Goal: Task Accomplishment & Management: Use online tool/utility

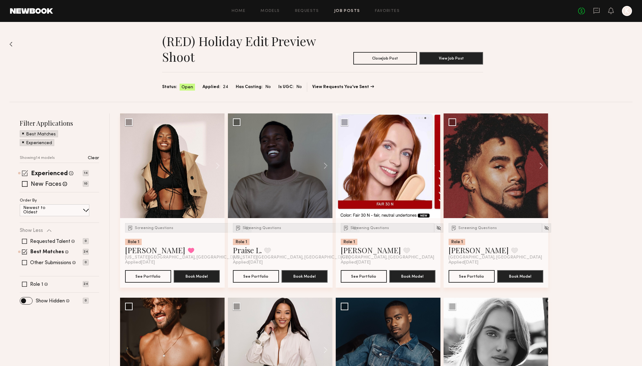
click at [26, 174] on span at bounding box center [25, 173] width 6 height 6
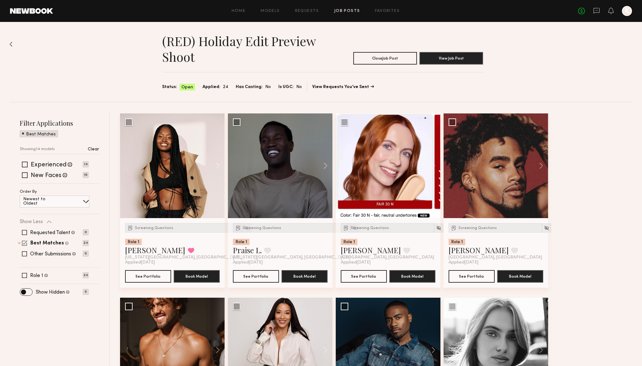
click at [27, 244] on span at bounding box center [24, 242] width 5 height 5
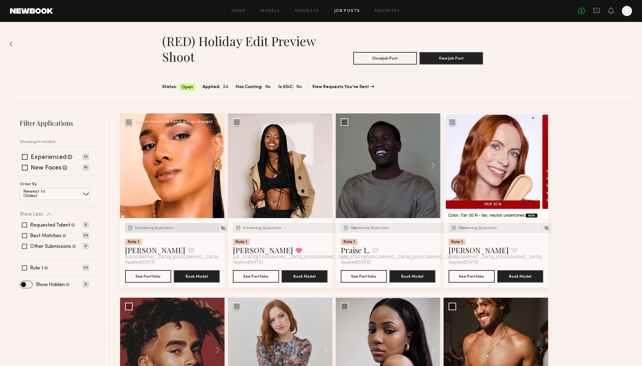
click at [154, 228] on span "Screening Questions" at bounding box center [154, 228] width 39 height 4
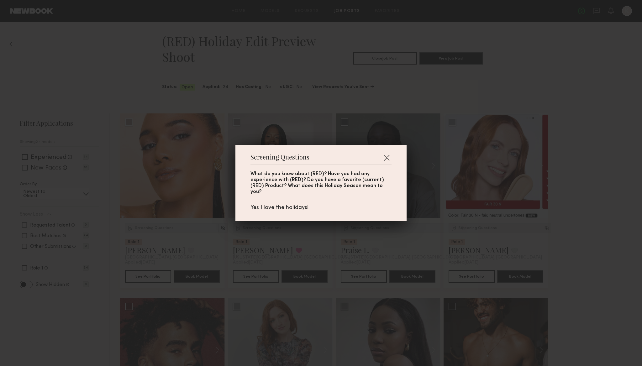
click at [315, 185] on div "What do you know about (RED)? Have you had any experience with (RED)? Do you ha…" at bounding box center [320, 183] width 141 height 24
click at [280, 112] on div "Screening Questions What do you know about (RED)? Have you had any experience w…" at bounding box center [321, 183] width 642 height 366
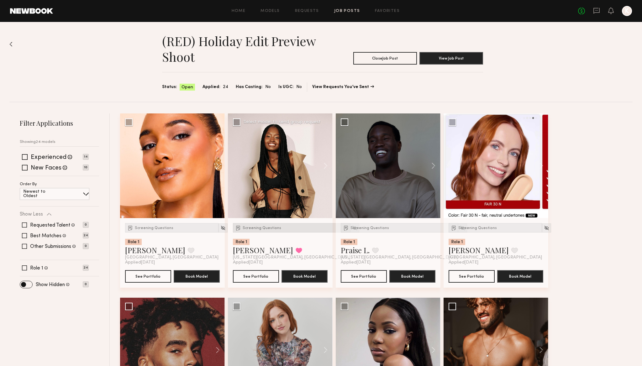
click at [253, 227] on span "Screening Questions" at bounding box center [262, 228] width 39 height 4
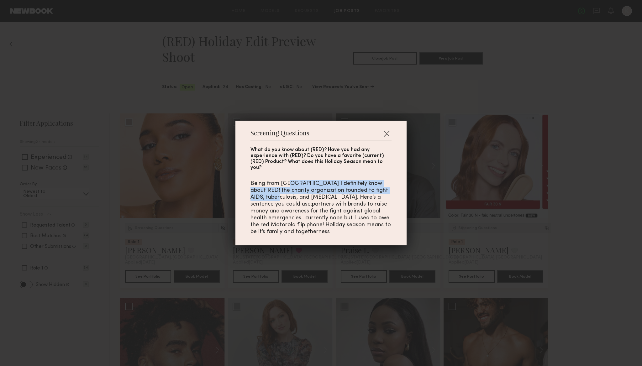
drag, startPoint x: 288, startPoint y: 182, endPoint x: 289, endPoint y: 196, distance: 13.8
click at [289, 196] on div "Being from Liberia I definitely know about RED! the charity organization founde…" at bounding box center [320, 207] width 141 height 55
click at [312, 223] on div "Being from Liberia I definitely know about RED! the charity organization founde…" at bounding box center [320, 207] width 141 height 55
drag, startPoint x: 267, startPoint y: 185, endPoint x: 285, endPoint y: 195, distance: 20.9
click at [285, 195] on div "Being from Liberia I definitely know about RED! the charity organization founde…" at bounding box center [320, 207] width 141 height 55
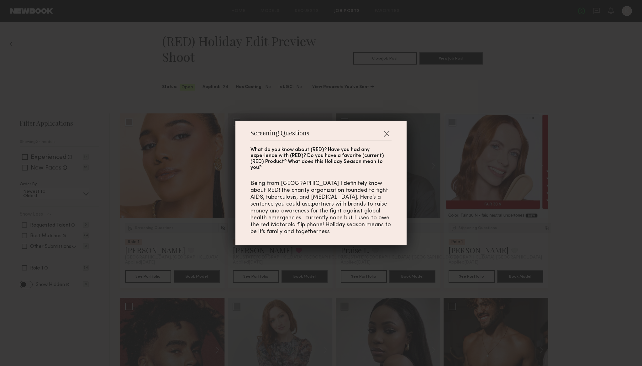
click at [347, 199] on div "Being from Liberia I definitely know about RED! the charity organization founde…" at bounding box center [320, 207] width 141 height 55
drag, startPoint x: 327, startPoint y: 196, endPoint x: 343, endPoint y: 198, distance: 15.8
click at [343, 198] on div "Being from Liberia I definitely know about RED! the charity organization founde…" at bounding box center [320, 207] width 141 height 55
click at [305, 214] on div "Being from Liberia I definitely know about RED! the charity organization founde…" at bounding box center [320, 207] width 141 height 55
drag, startPoint x: 287, startPoint y: 208, endPoint x: 327, endPoint y: 208, distance: 39.5
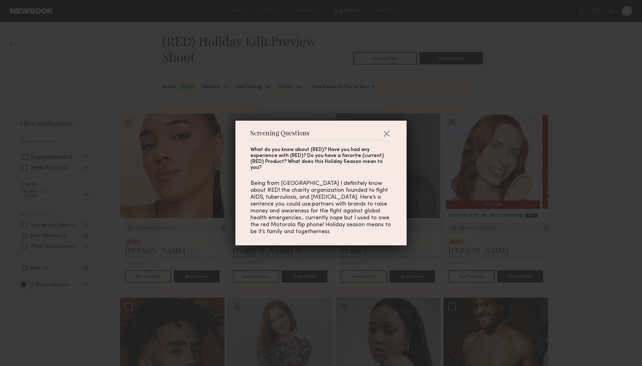
click at [327, 208] on div "Being from Liberia I definitely know about RED! the charity organization founde…" at bounding box center [320, 207] width 141 height 55
drag, startPoint x: 312, startPoint y: 215, endPoint x: 334, endPoint y: 219, distance: 22.7
click at [334, 219] on div "Being from Liberia I definitely know about RED! the charity organization founde…" at bounding box center [320, 207] width 141 height 55
click at [345, 79] on div "Screening Questions What do you know about (RED)? Have you had any experience w…" at bounding box center [321, 183] width 642 height 366
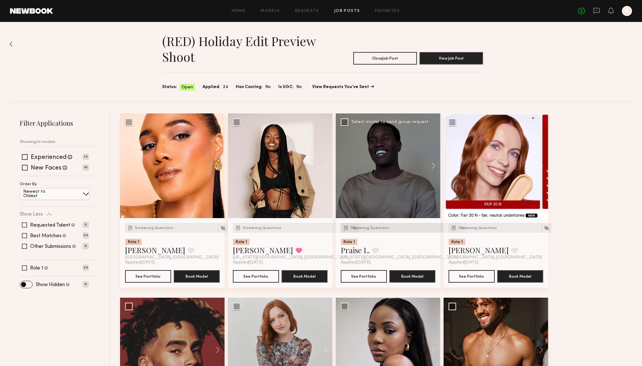
click at [365, 227] on span "Screening Questions" at bounding box center [369, 228] width 39 height 4
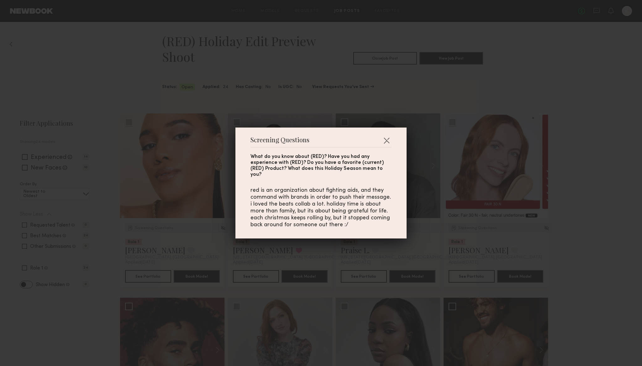
click at [448, 206] on div "Screening Questions What do you know about (RED)? Have you had any experience w…" at bounding box center [321, 183] width 642 height 366
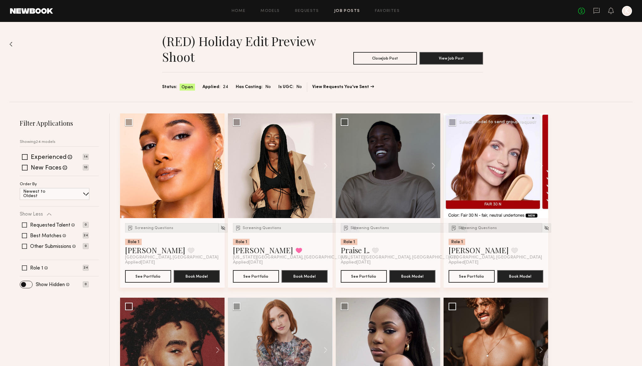
click at [482, 226] on span "Screening Questions" at bounding box center [477, 228] width 39 height 4
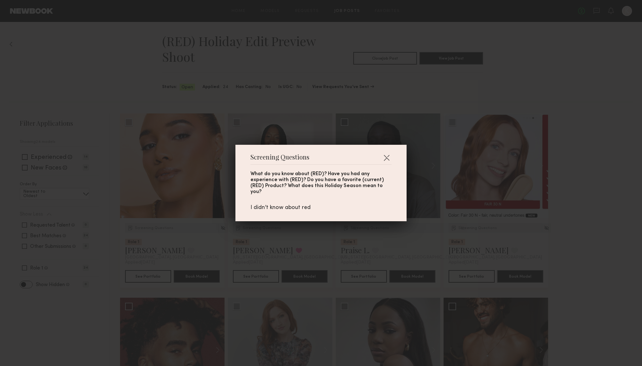
click at [547, 52] on div "Screening Questions What do you know about (RED)? Have you had any experience w…" at bounding box center [321, 183] width 642 height 366
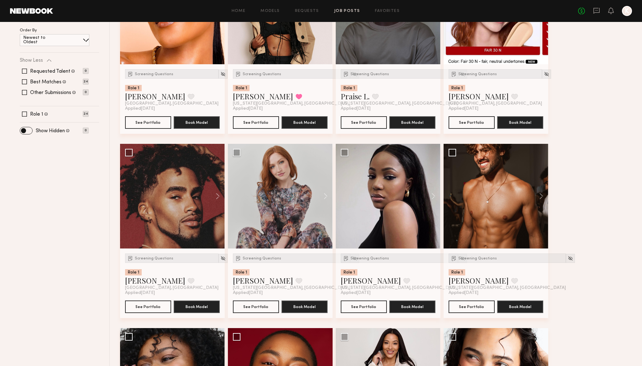
scroll to position [154, 0]
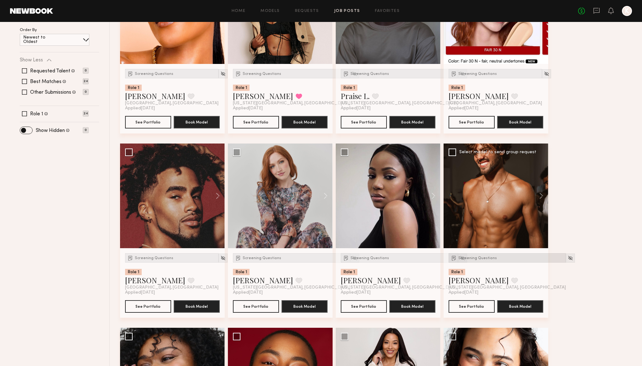
click at [478, 258] on span "Screening Questions" at bounding box center [477, 258] width 39 height 4
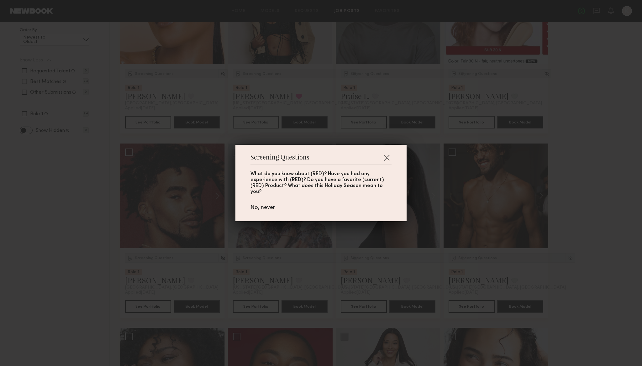
click at [450, 124] on div "Screening Questions What do you know about (RED)? Have you had any experience w…" at bounding box center [321, 183] width 642 height 366
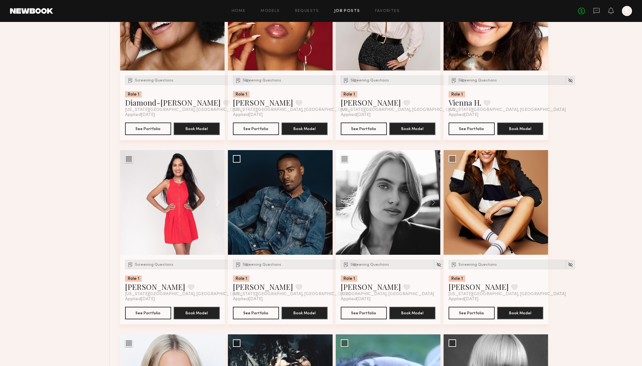
scroll to position [517, 0]
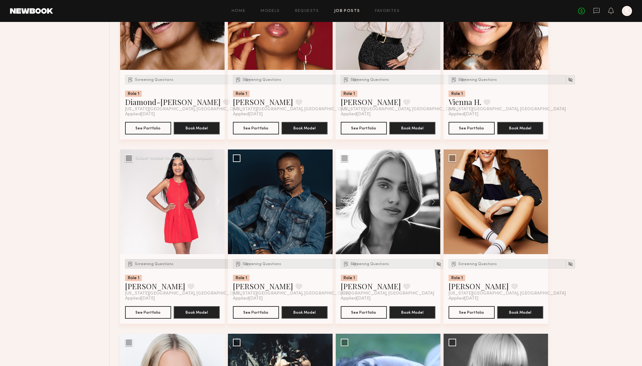
click at [156, 262] on div "Screening Questions" at bounding box center [183, 263] width 117 height 9
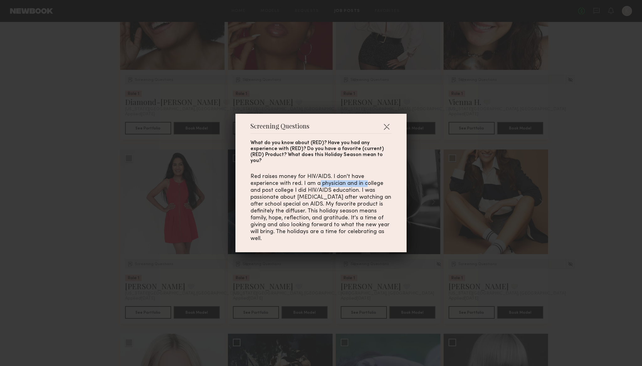
drag, startPoint x: 291, startPoint y: 182, endPoint x: 337, endPoint y: 182, distance: 46.4
click at [337, 182] on div "Red raises money for HIV/AIDS. I don't have experience with red. I am a physici…" at bounding box center [320, 207] width 141 height 69
click at [397, 273] on div "Screening Questions What do you know about (RED)? Have you had any experience w…" at bounding box center [321, 183] width 642 height 366
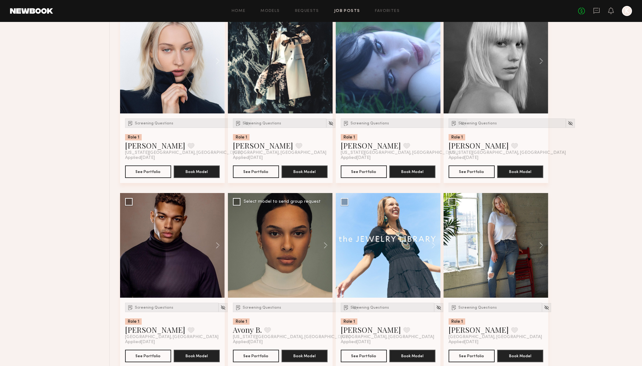
scroll to position [854, 0]
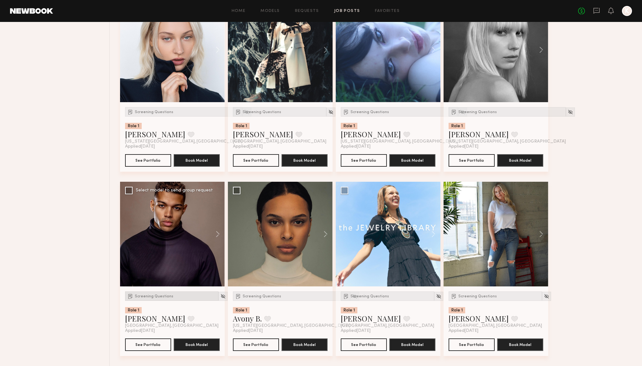
click at [140, 297] on span "Screening Questions" at bounding box center [154, 297] width 39 height 4
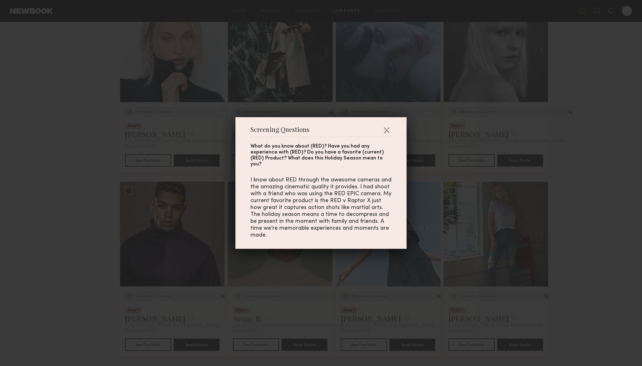
click at [80, 166] on div "Screening Questions What do you know about (RED)? Have you had any experience w…" at bounding box center [321, 183] width 642 height 366
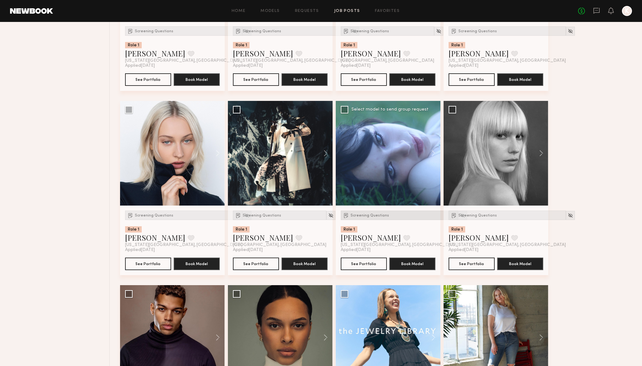
scroll to position [730, 0]
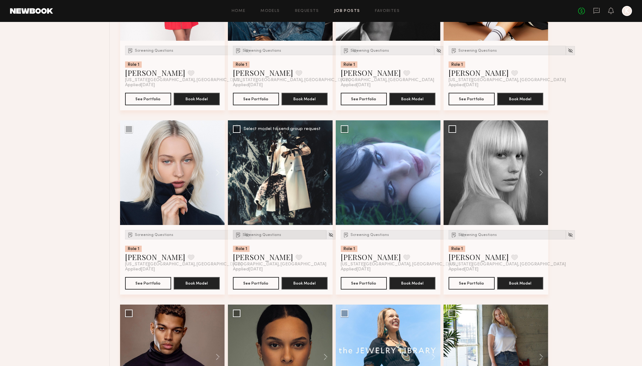
click at [265, 233] on span "Screening Questions" at bounding box center [262, 235] width 39 height 4
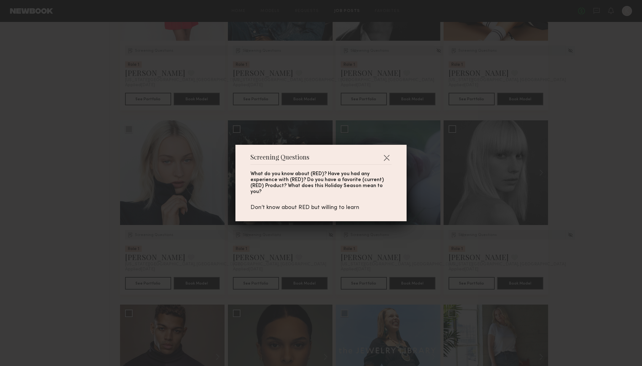
click at [224, 234] on div "Screening Questions What do you know about (RED)? Have you had any experience w…" at bounding box center [321, 183] width 642 height 366
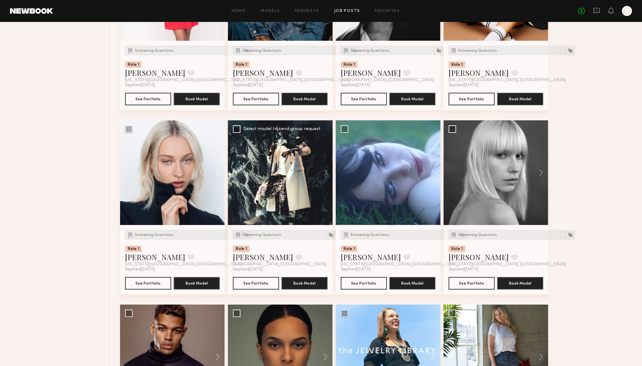
click at [280, 173] on div at bounding box center [280, 172] width 105 height 105
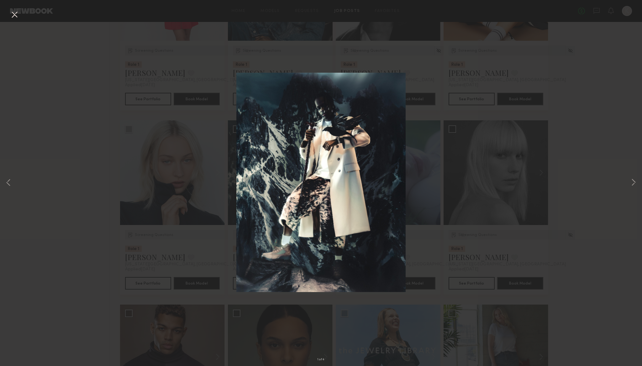
click at [13, 17] on button at bounding box center [14, 14] width 10 height 11
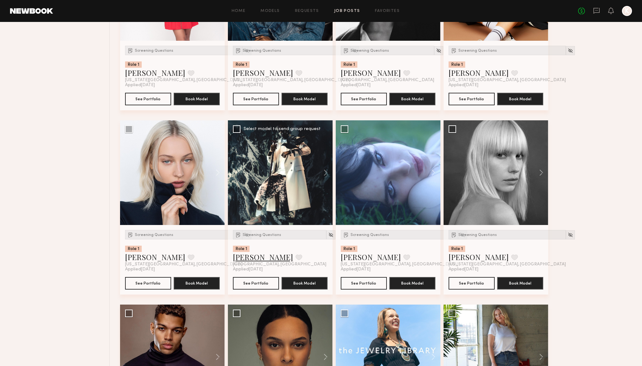
click at [241, 259] on link "[PERSON_NAME]" at bounding box center [263, 257] width 60 height 10
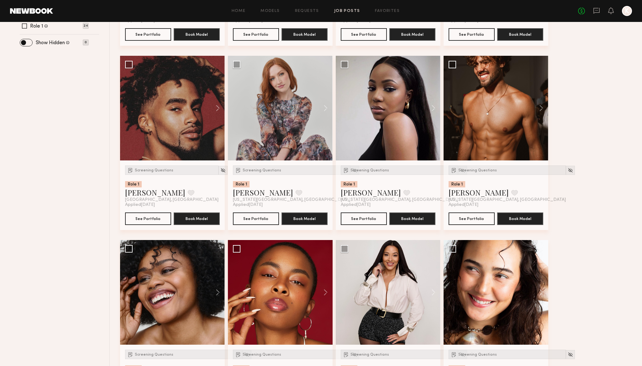
scroll to position [0, 0]
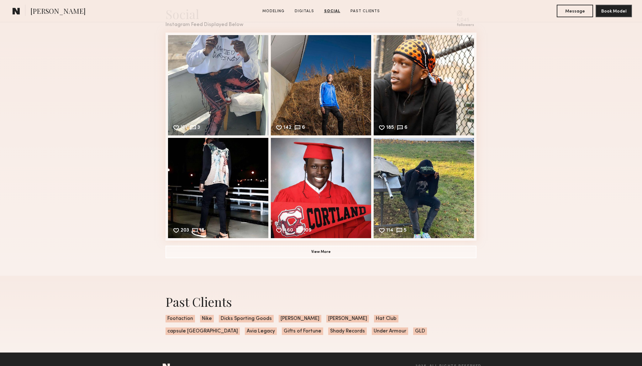
scroll to position [923, 0]
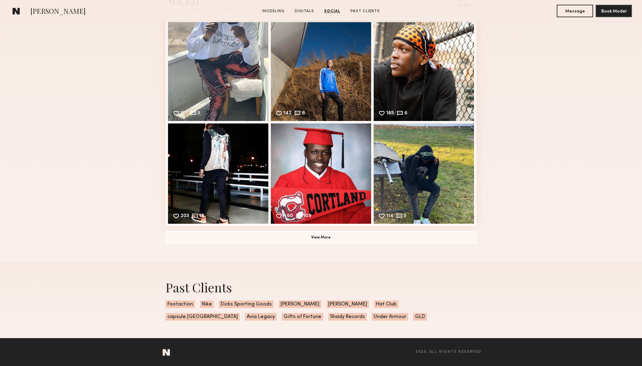
click at [70, 151] on div "Social Instagram Feed Displayed Below 2,045 followers 171 3 Likes & comments di…" at bounding box center [321, 118] width 642 height 288
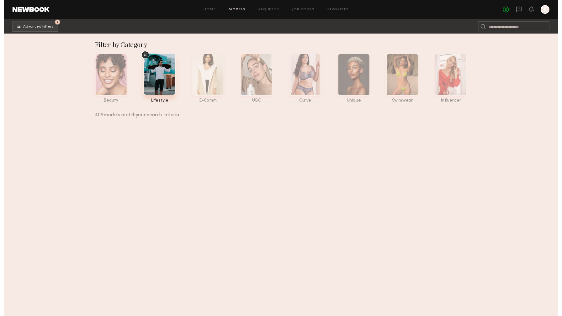
scroll to position [8805, 0]
